Goal: Information Seeking & Learning: Compare options

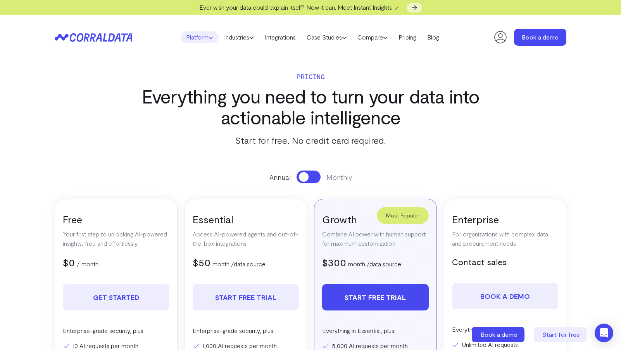
click at [196, 34] on link "Platform" at bounding box center [200, 37] width 38 height 12
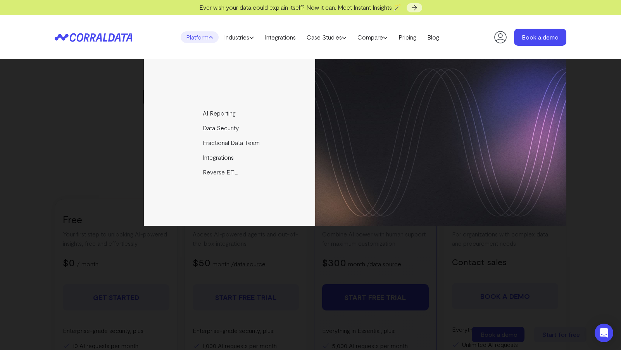
click at [88, 39] on icon at bounding box center [89, 37] width 38 height 9
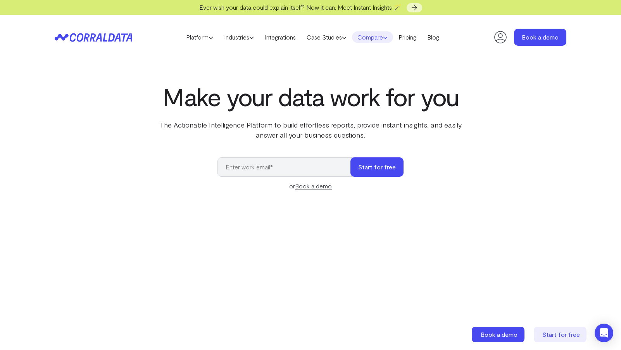
click at [386, 36] on link "Compare" at bounding box center [372, 37] width 41 height 12
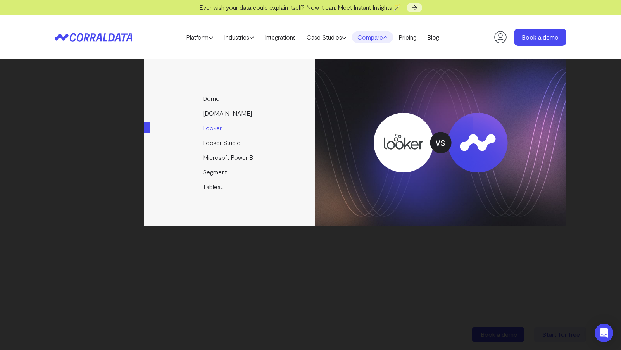
click at [214, 126] on link "Looker" at bounding box center [230, 128] width 172 height 15
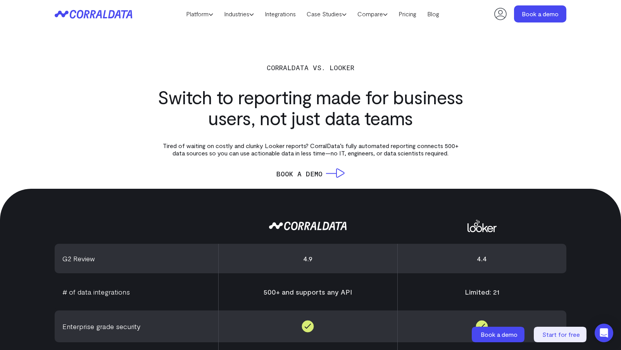
scroll to position [139, 0]
